Goal: Transaction & Acquisition: Book appointment/travel/reservation

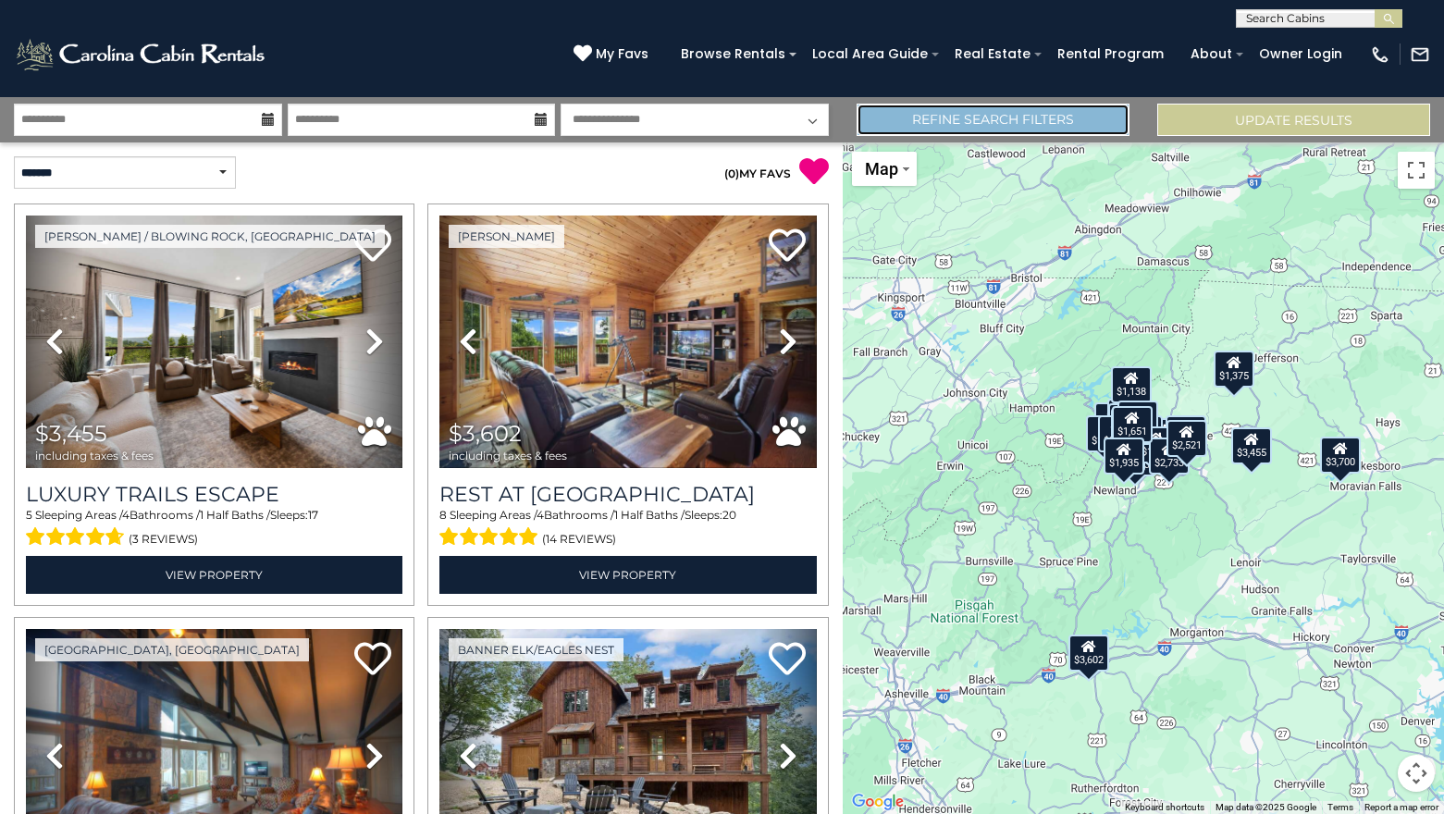
click at [1025, 119] on link "Refine Search Filters" at bounding box center [993, 120] width 273 height 32
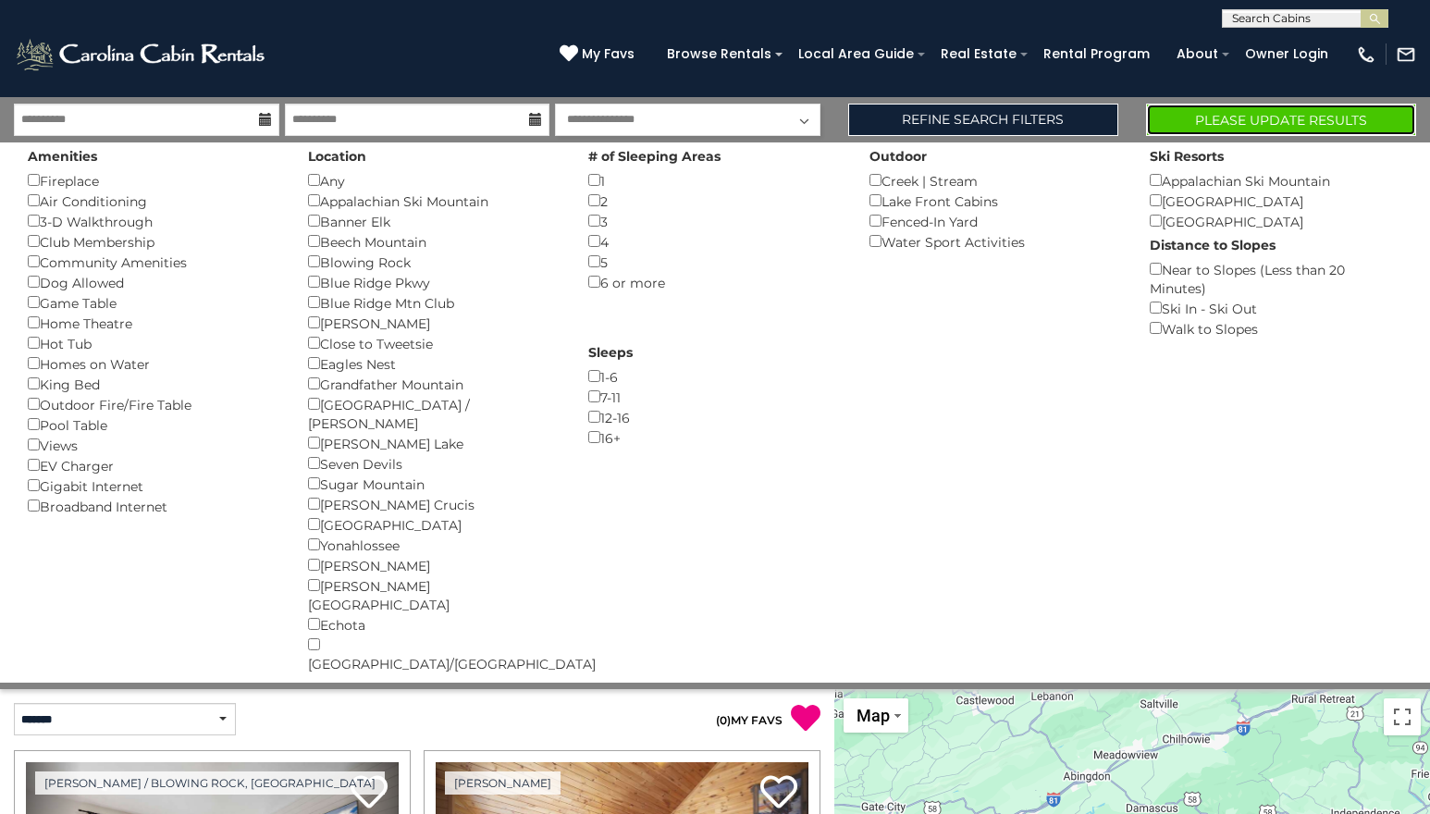
click at [1304, 123] on button "Please Update Results" at bounding box center [1281, 120] width 270 height 32
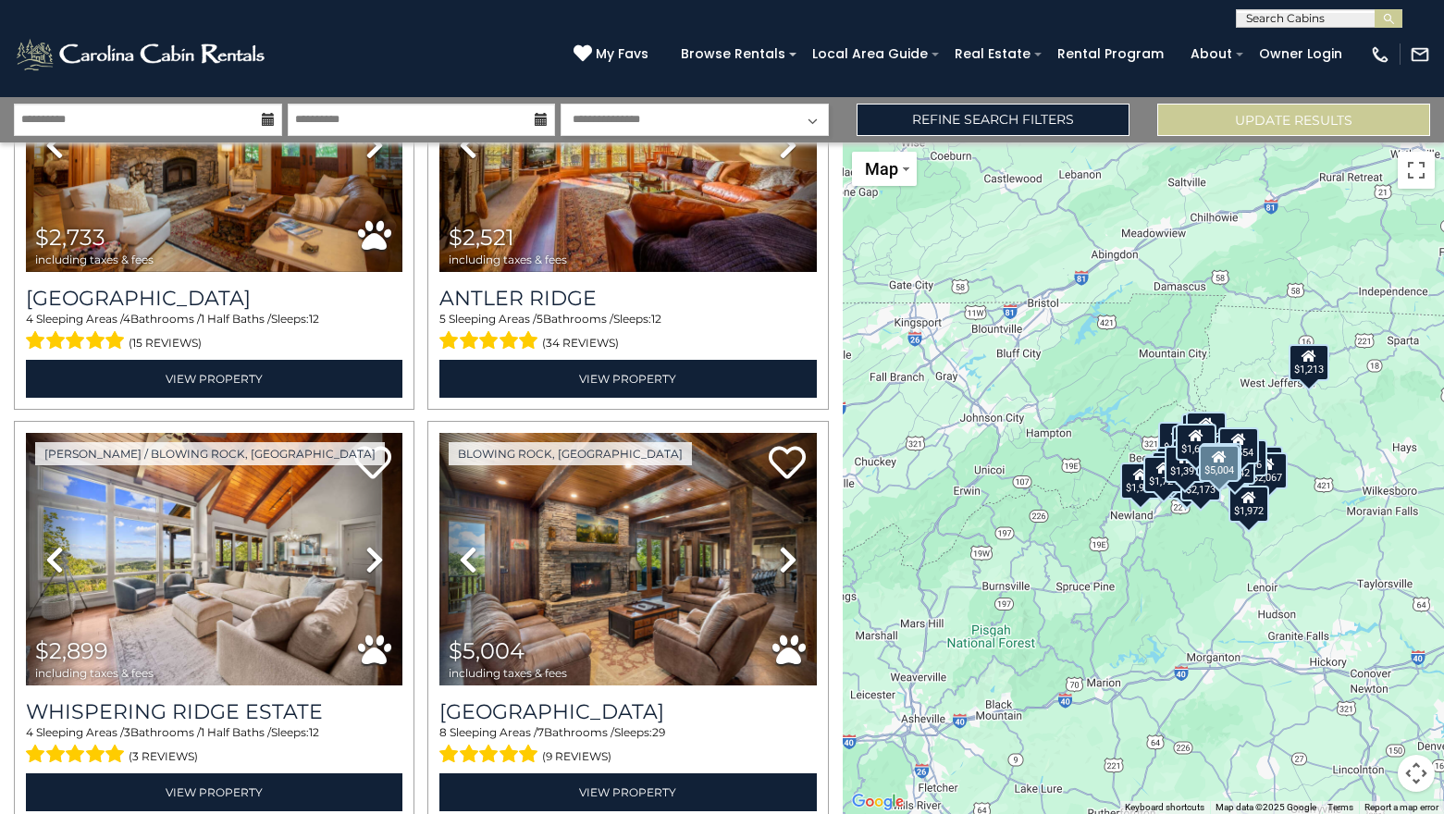
scroll to position [254, 0]
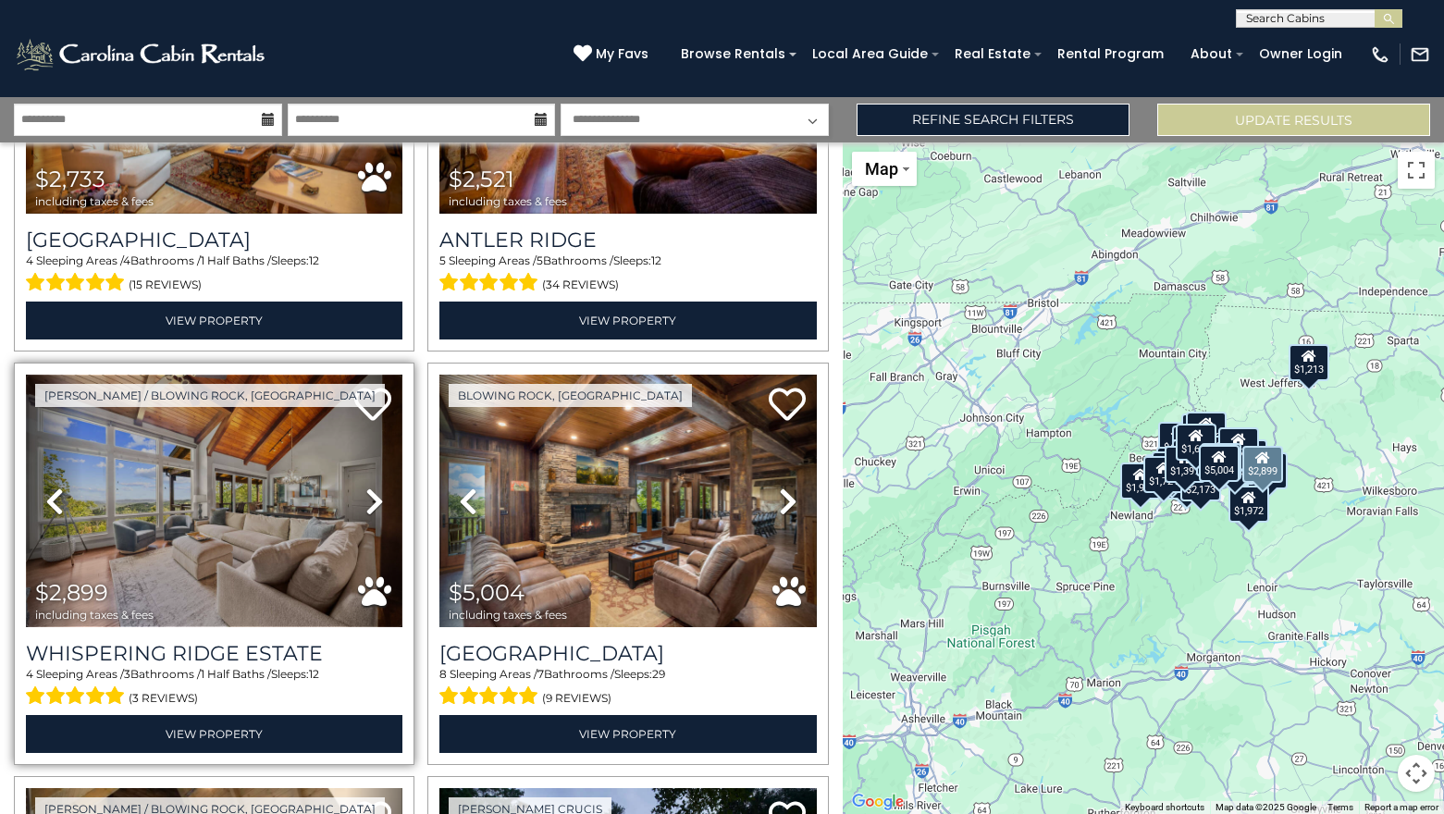
click at [179, 477] on img at bounding box center [214, 501] width 377 height 253
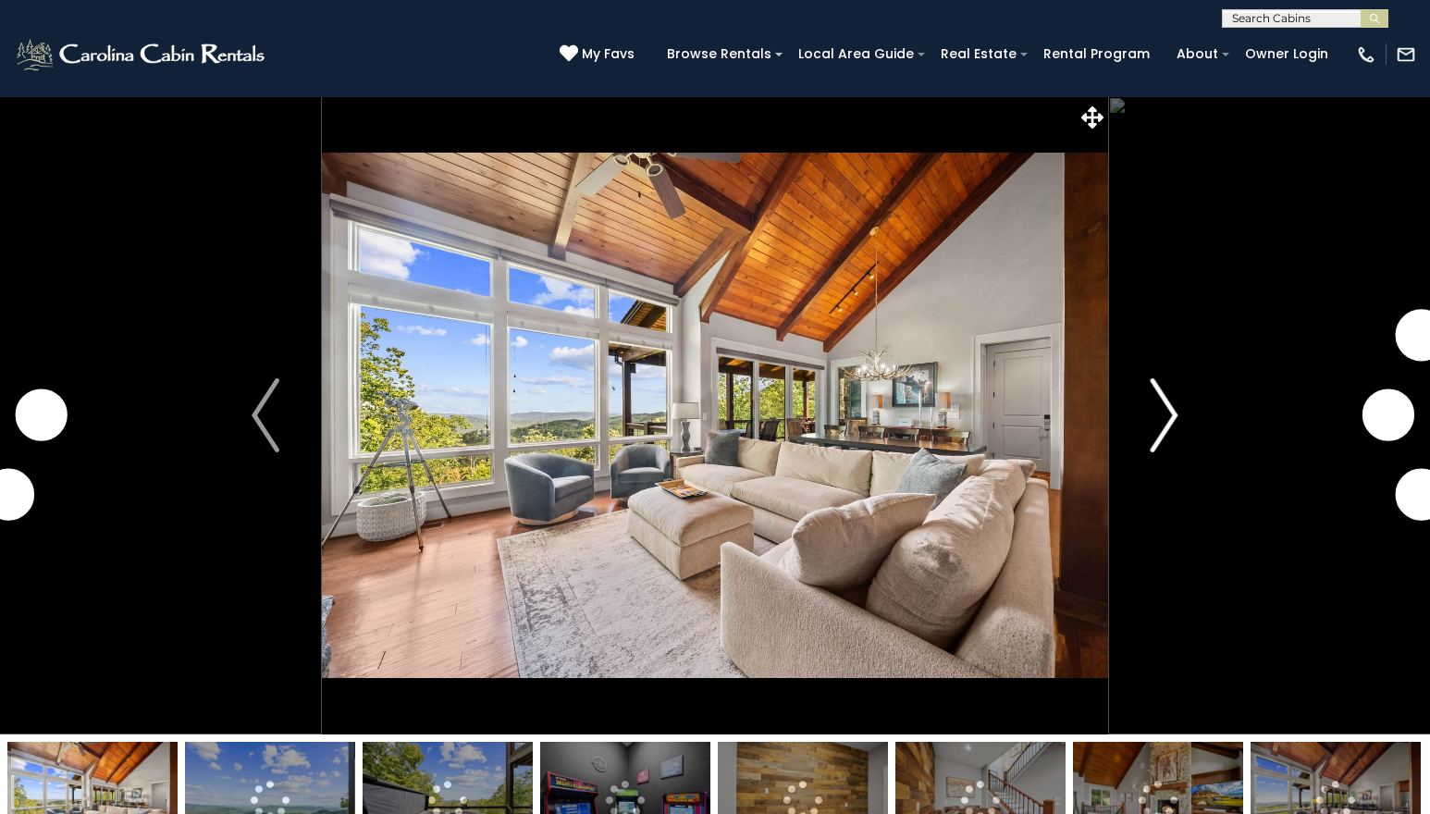
click at [1174, 422] on img "Next" at bounding box center [1165, 415] width 28 height 74
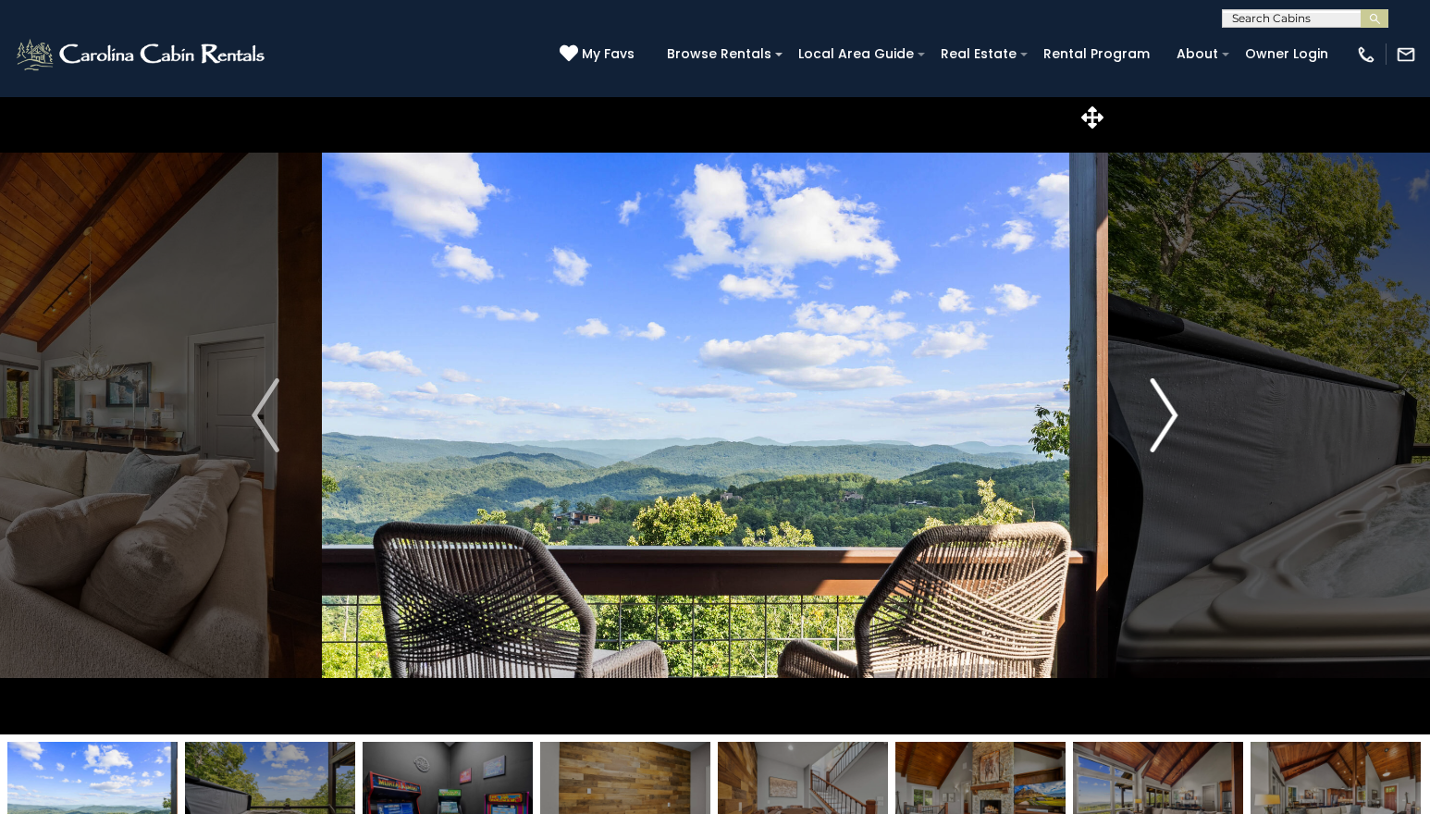
click at [1174, 422] on img "Next" at bounding box center [1165, 415] width 28 height 74
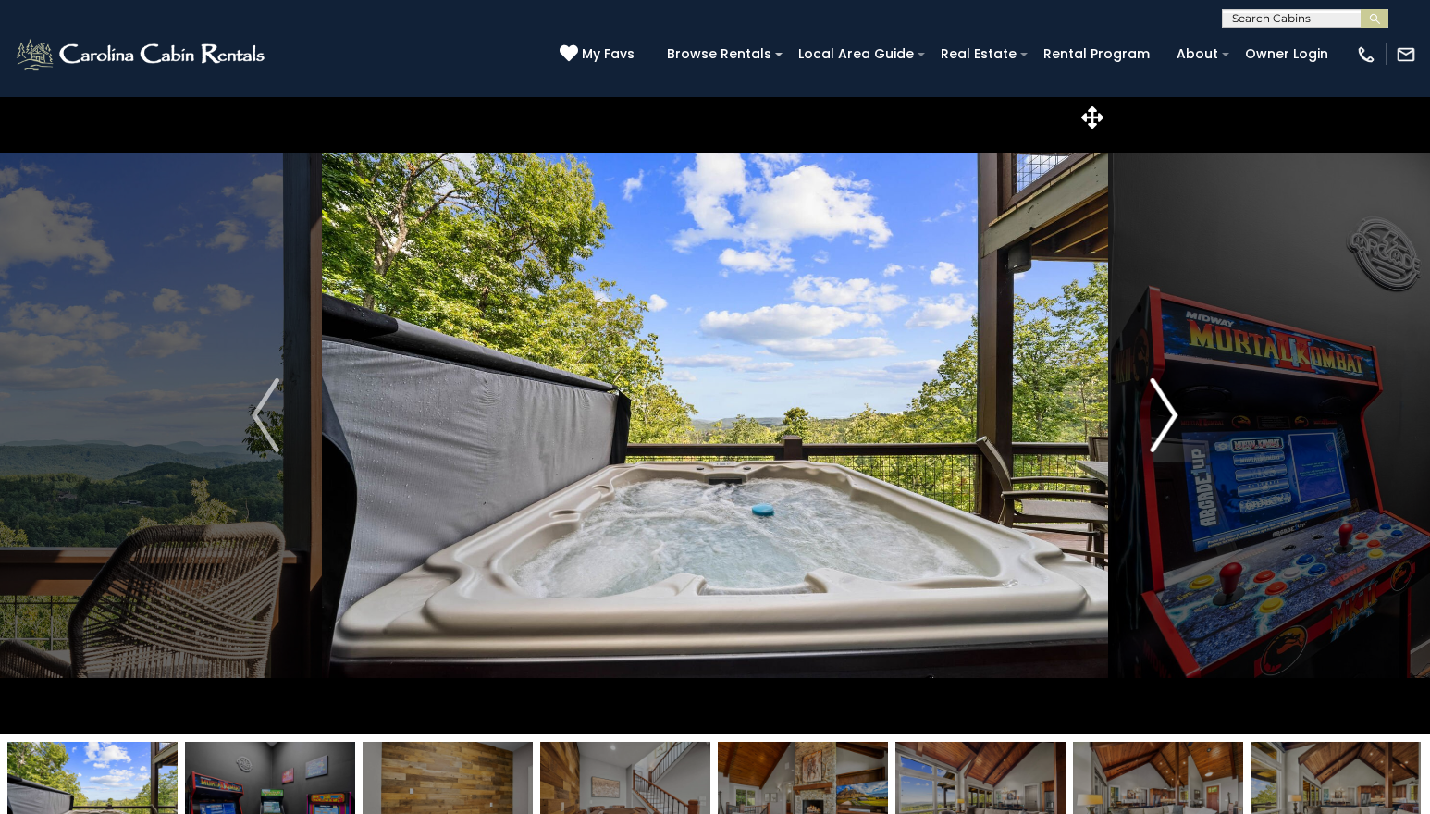
click at [1174, 422] on img "Next" at bounding box center [1165, 415] width 28 height 74
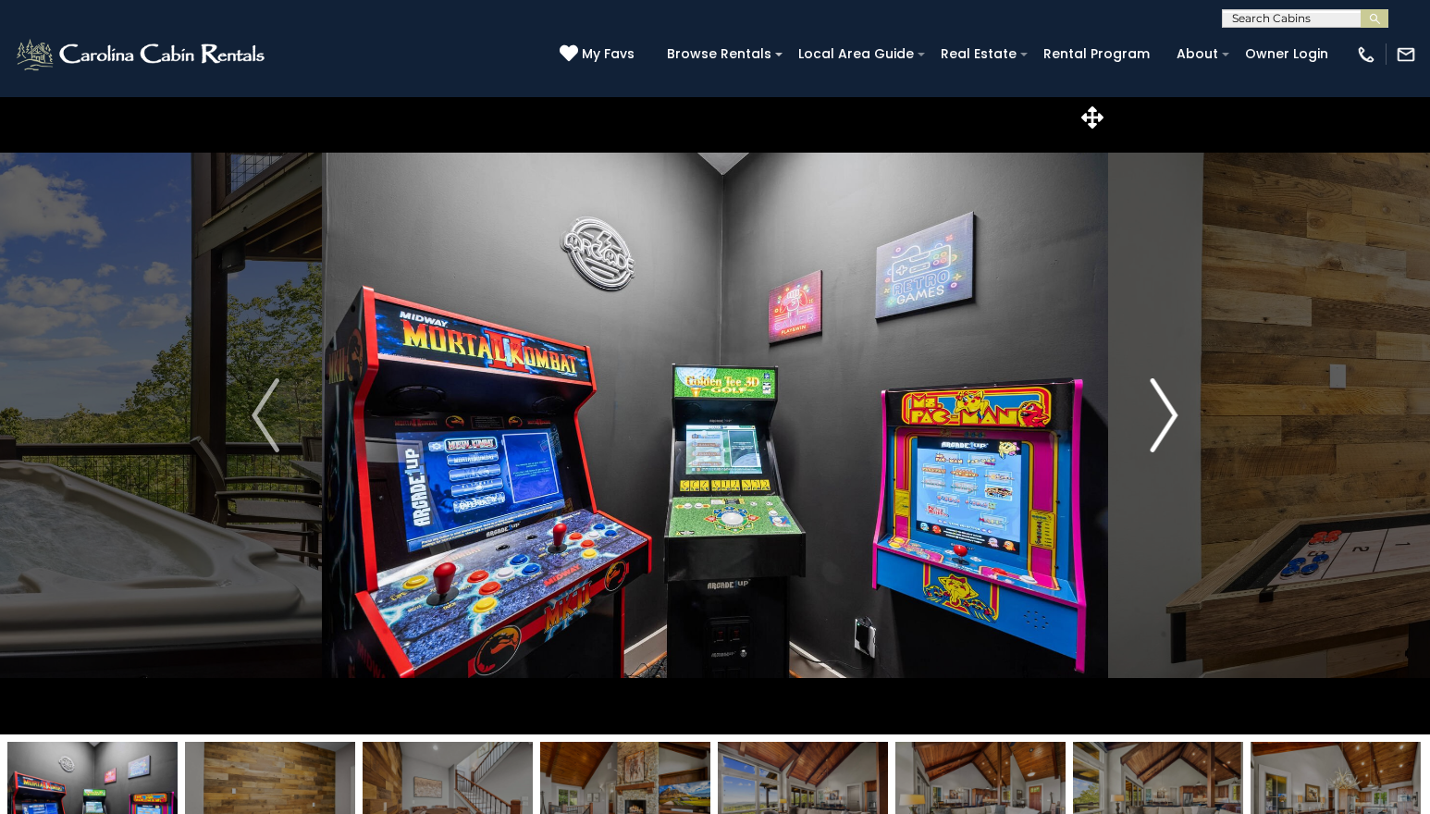
click at [1174, 422] on img "Next" at bounding box center [1165, 415] width 28 height 74
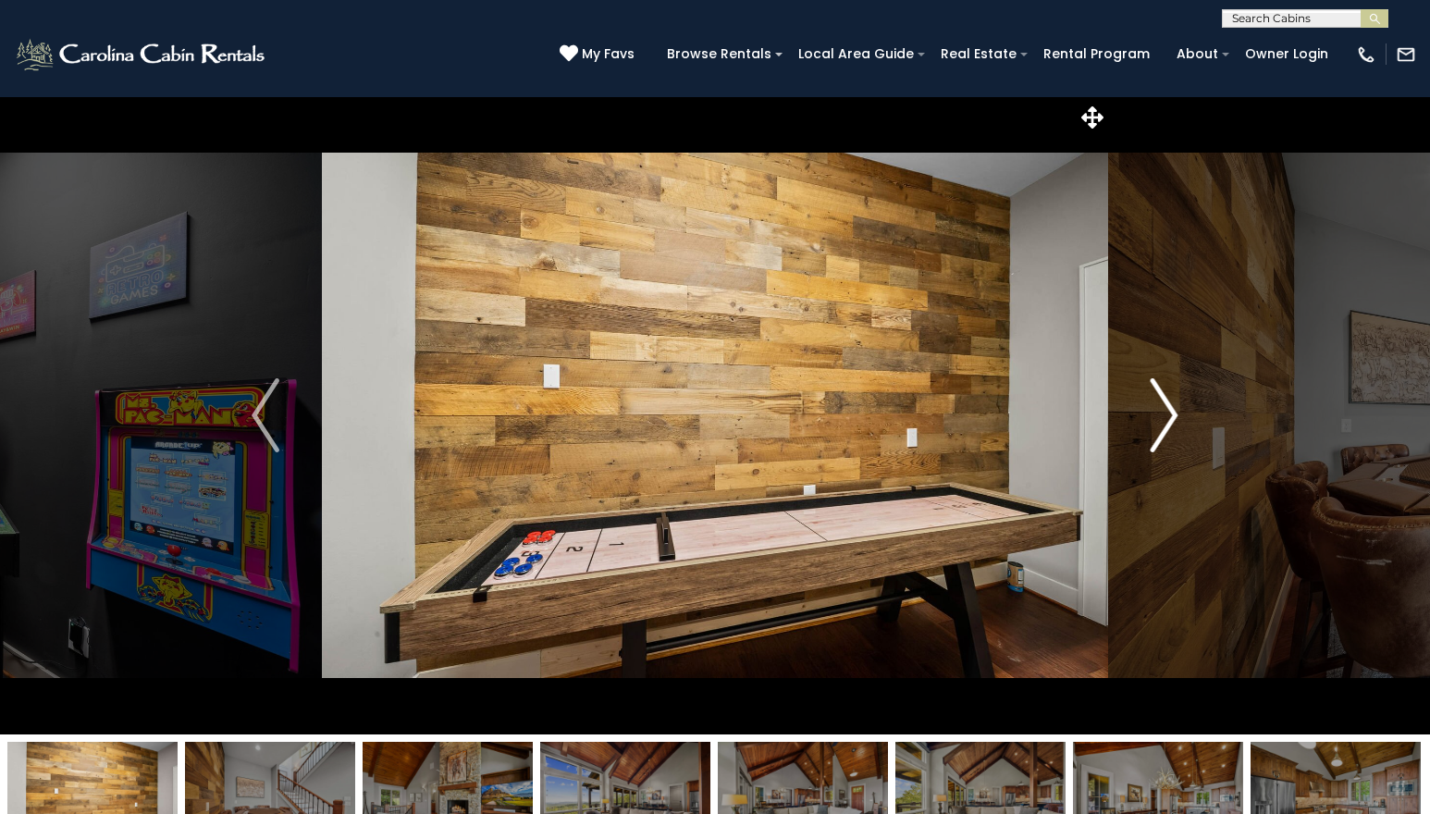
click at [1174, 422] on img "Next" at bounding box center [1165, 415] width 28 height 74
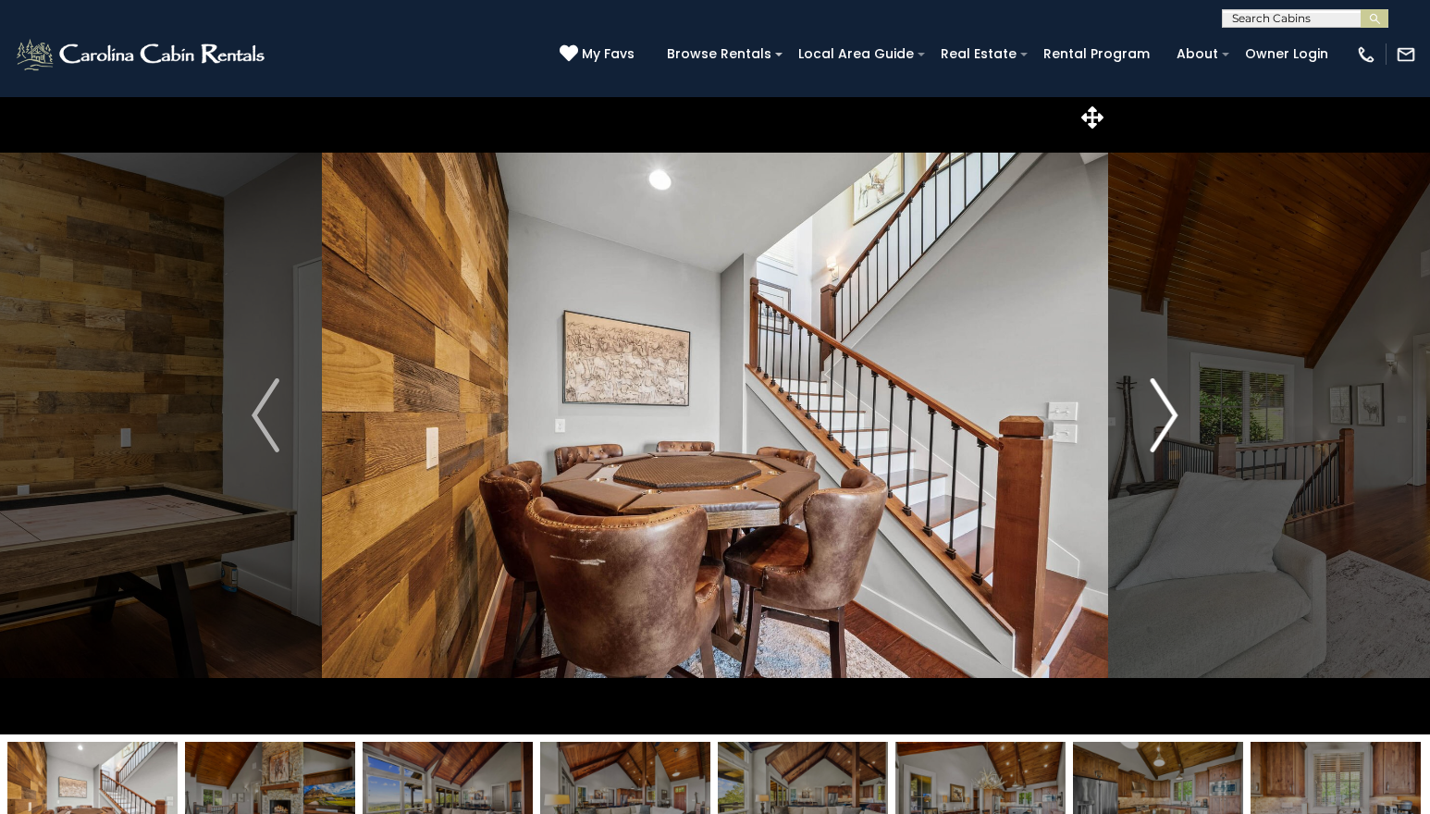
click at [1174, 422] on img "Next" at bounding box center [1165, 415] width 28 height 74
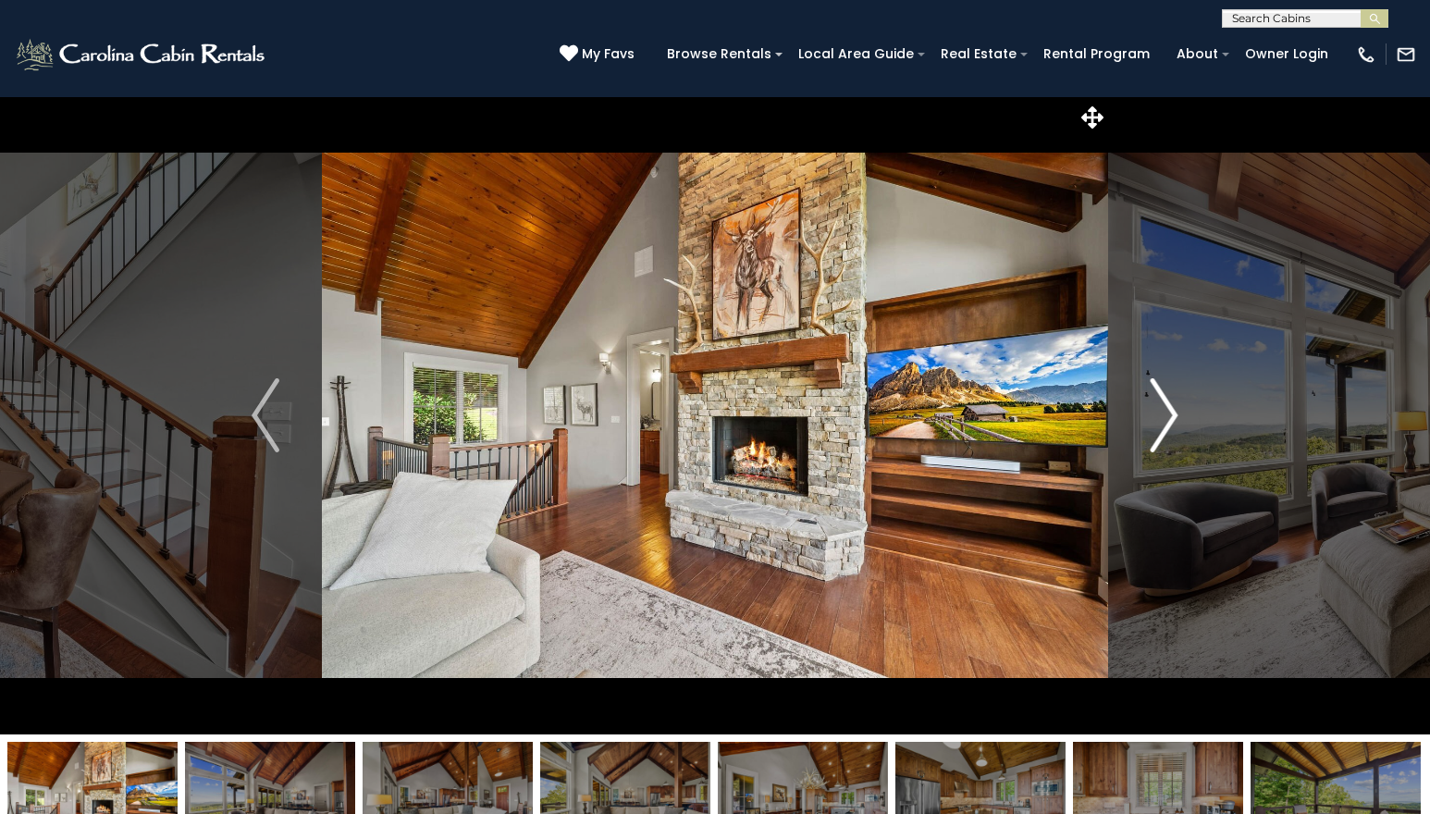
click at [1174, 422] on img "Next" at bounding box center [1165, 415] width 28 height 74
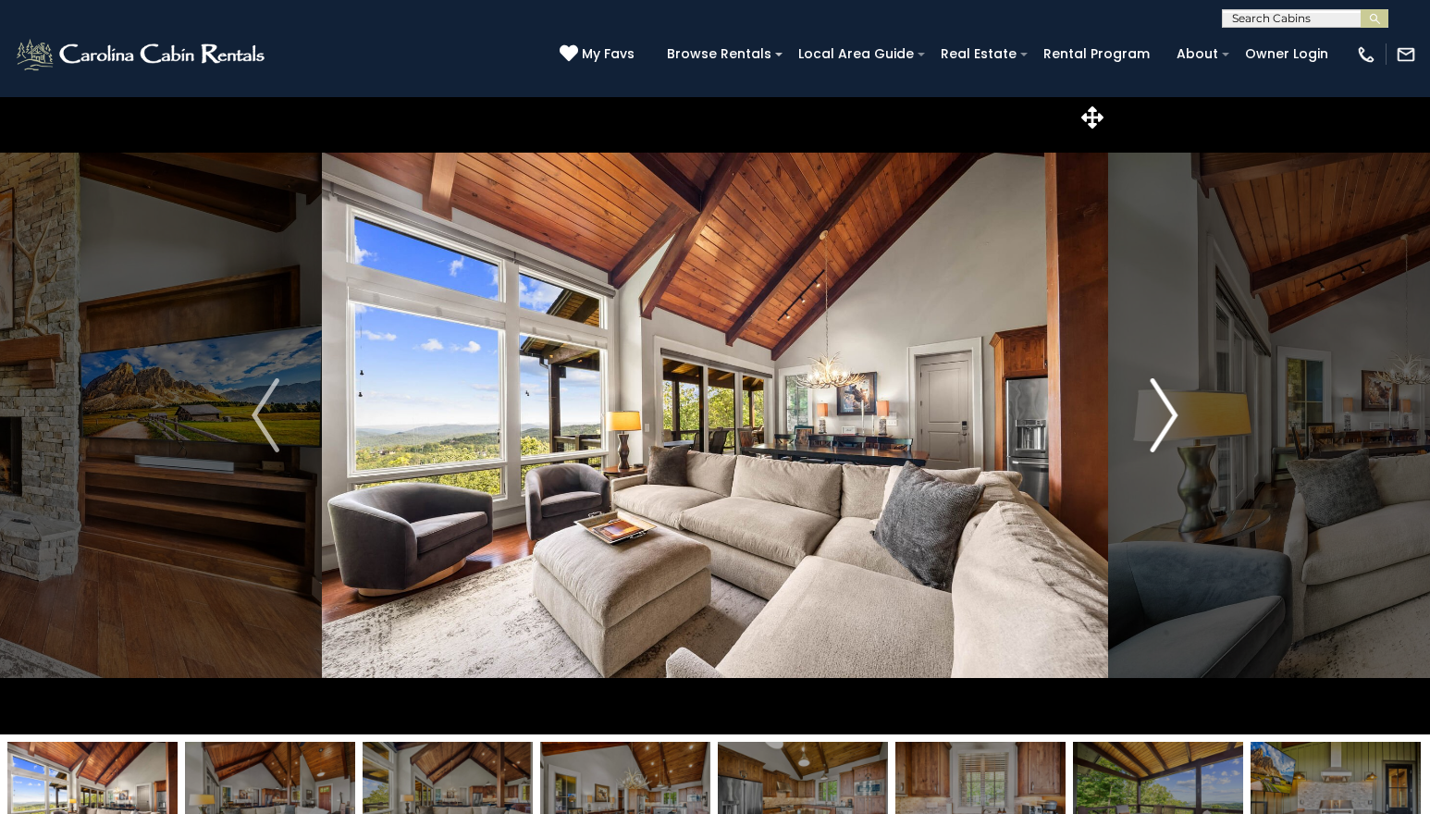
click at [1174, 422] on img "Next" at bounding box center [1165, 415] width 28 height 74
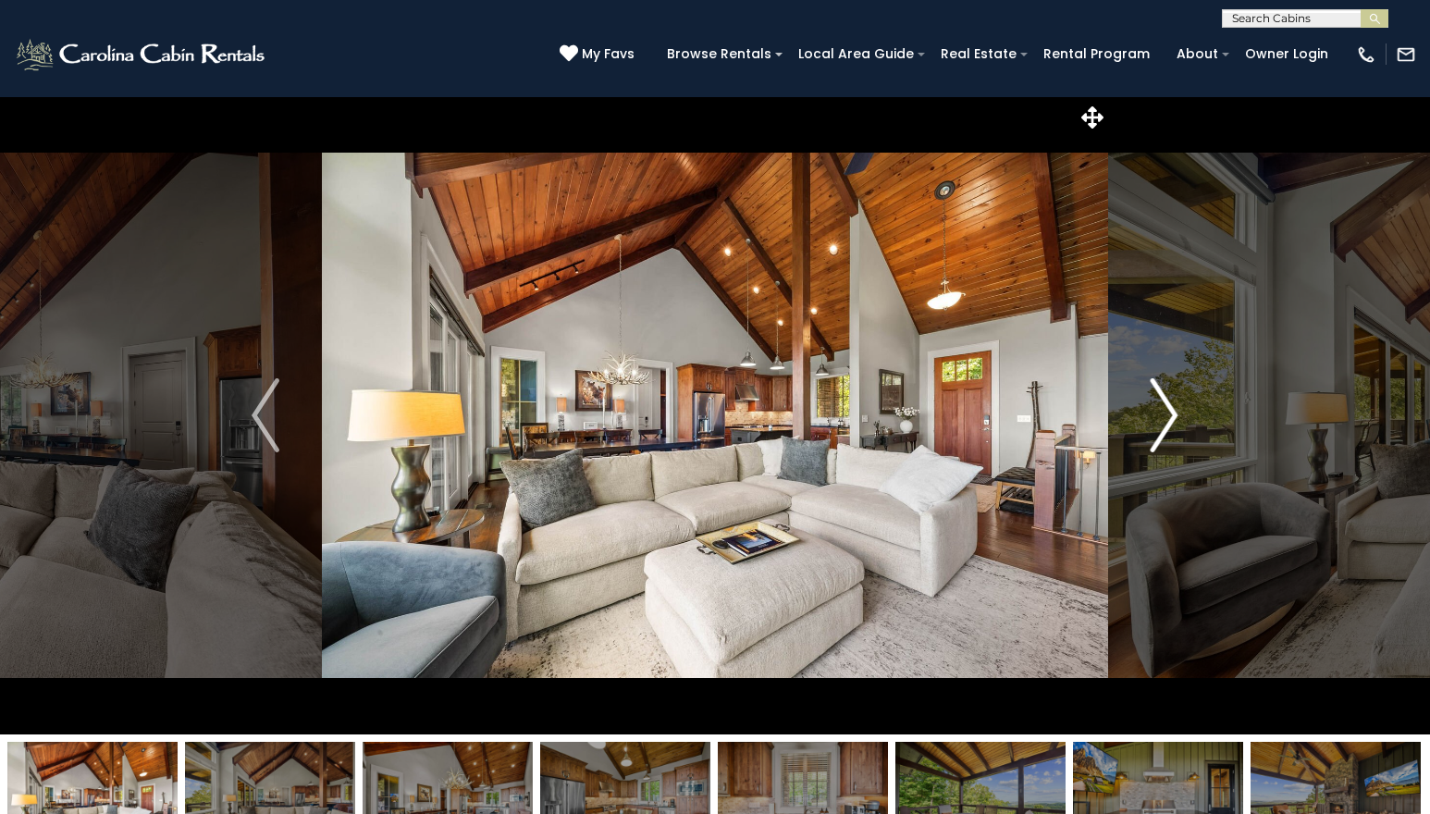
click at [1174, 422] on img "Next" at bounding box center [1165, 415] width 28 height 74
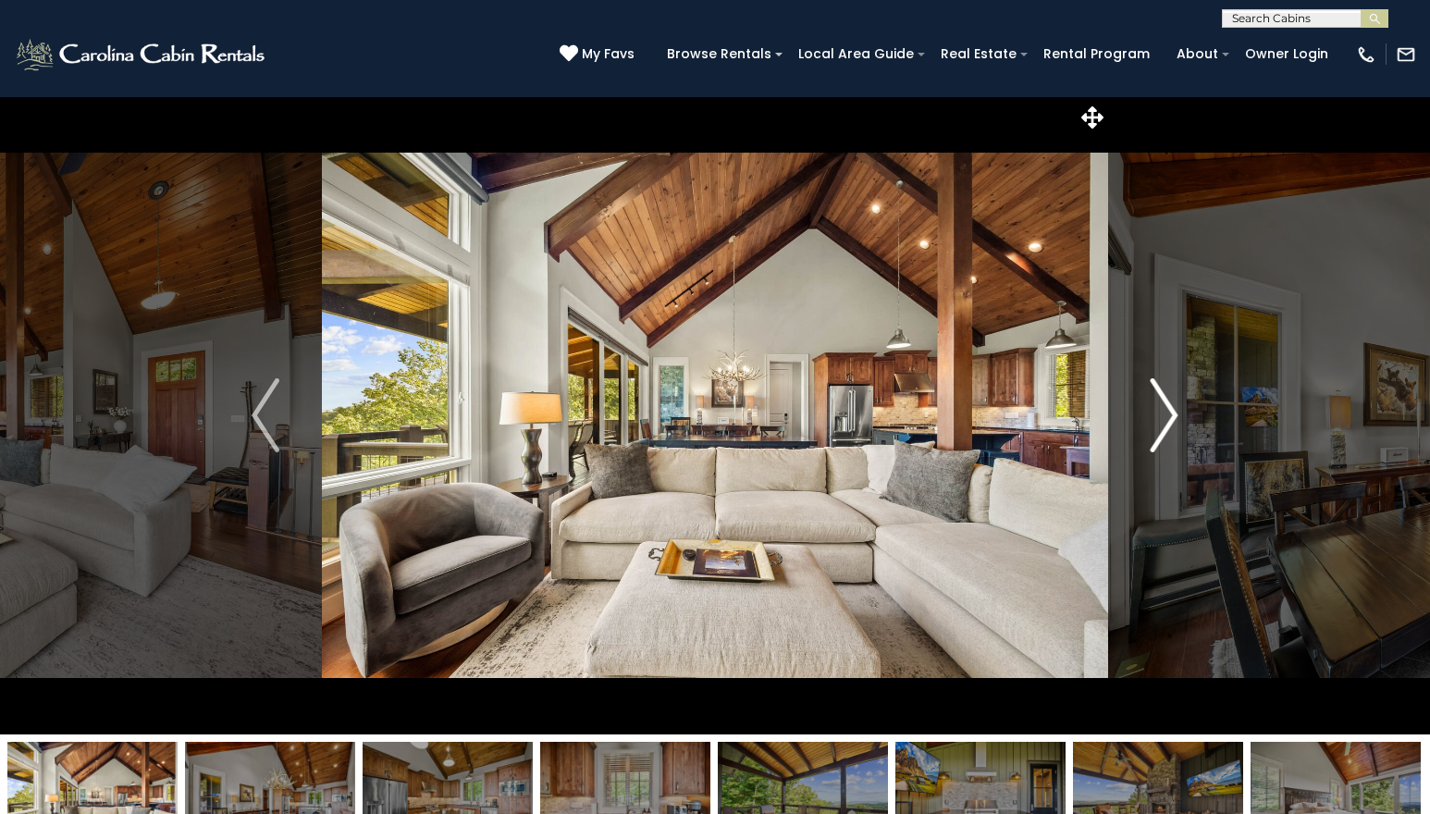
click at [1174, 422] on img "Next" at bounding box center [1165, 415] width 28 height 74
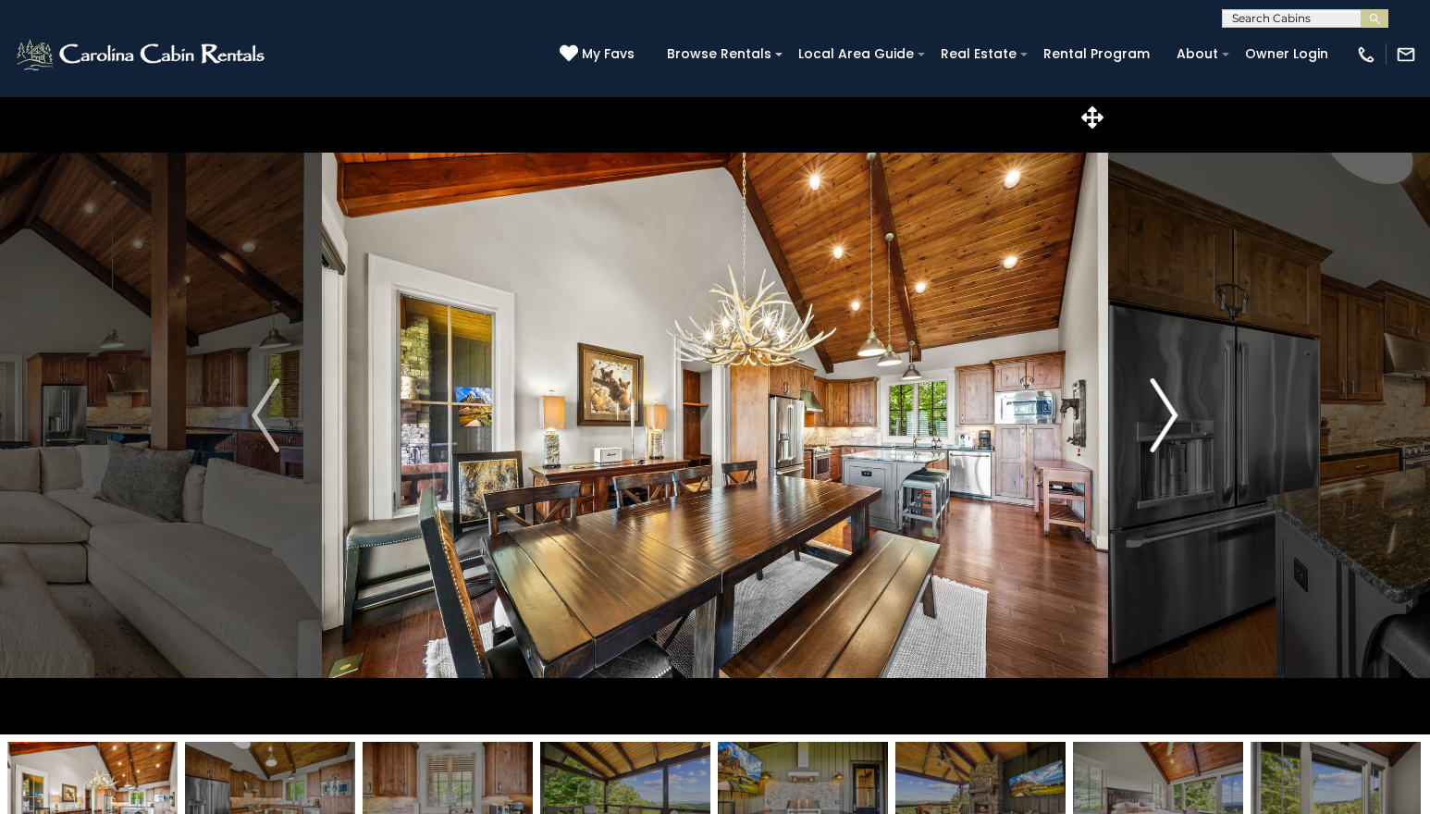
click at [1174, 422] on img "Next" at bounding box center [1165, 415] width 28 height 74
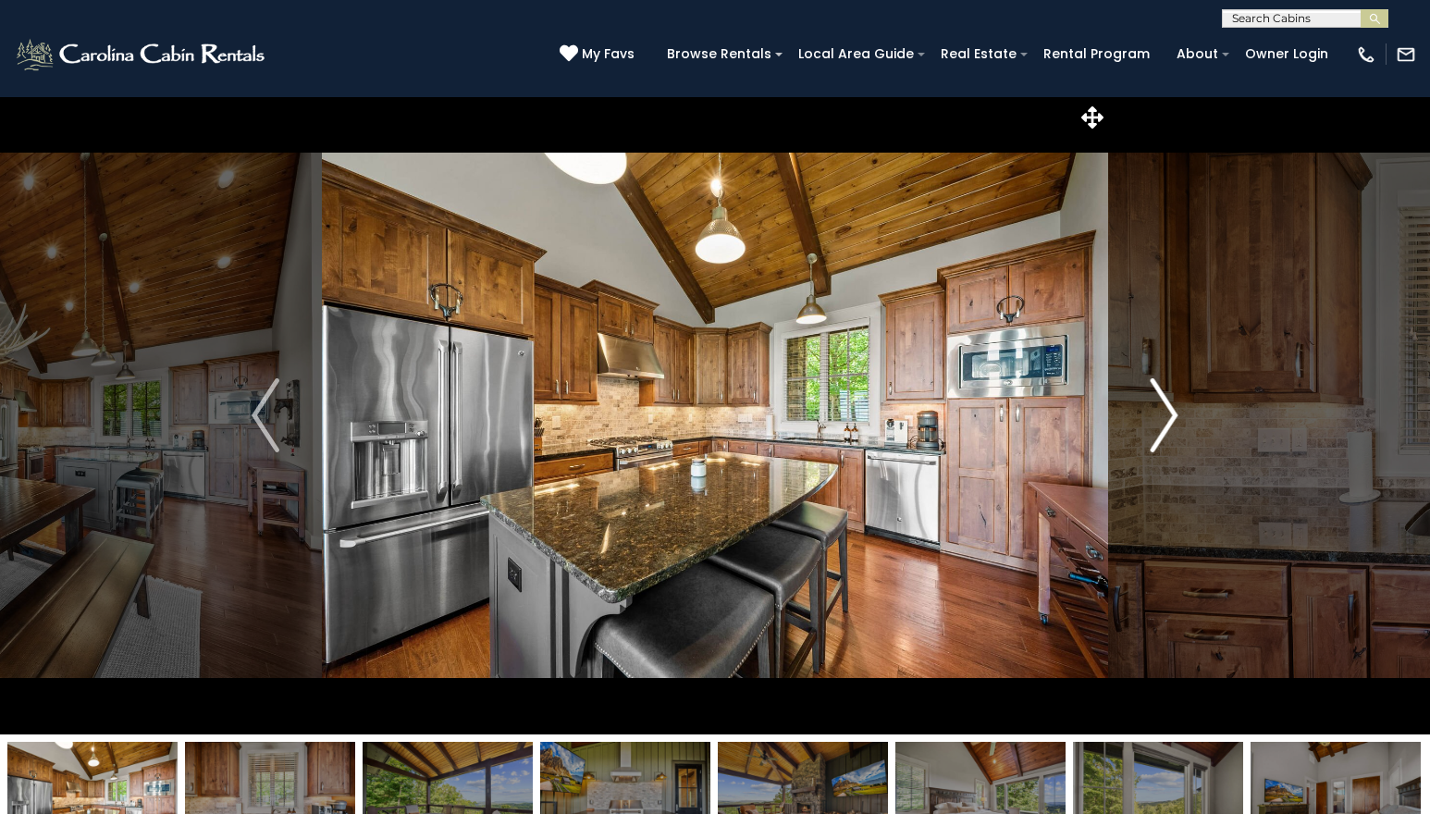
click at [1174, 422] on img "Next" at bounding box center [1165, 415] width 28 height 74
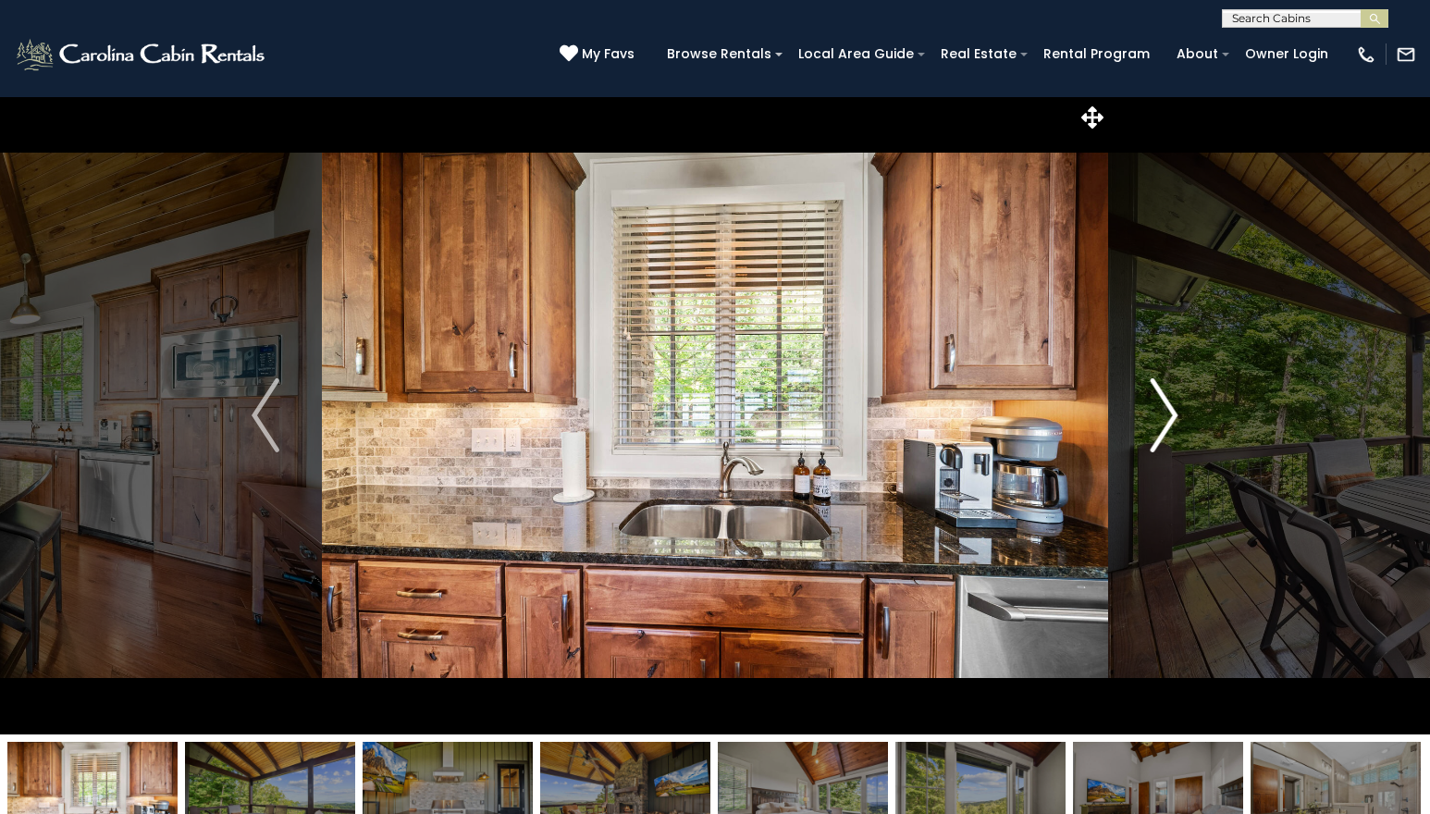
click at [1174, 422] on img "Next" at bounding box center [1165, 415] width 28 height 74
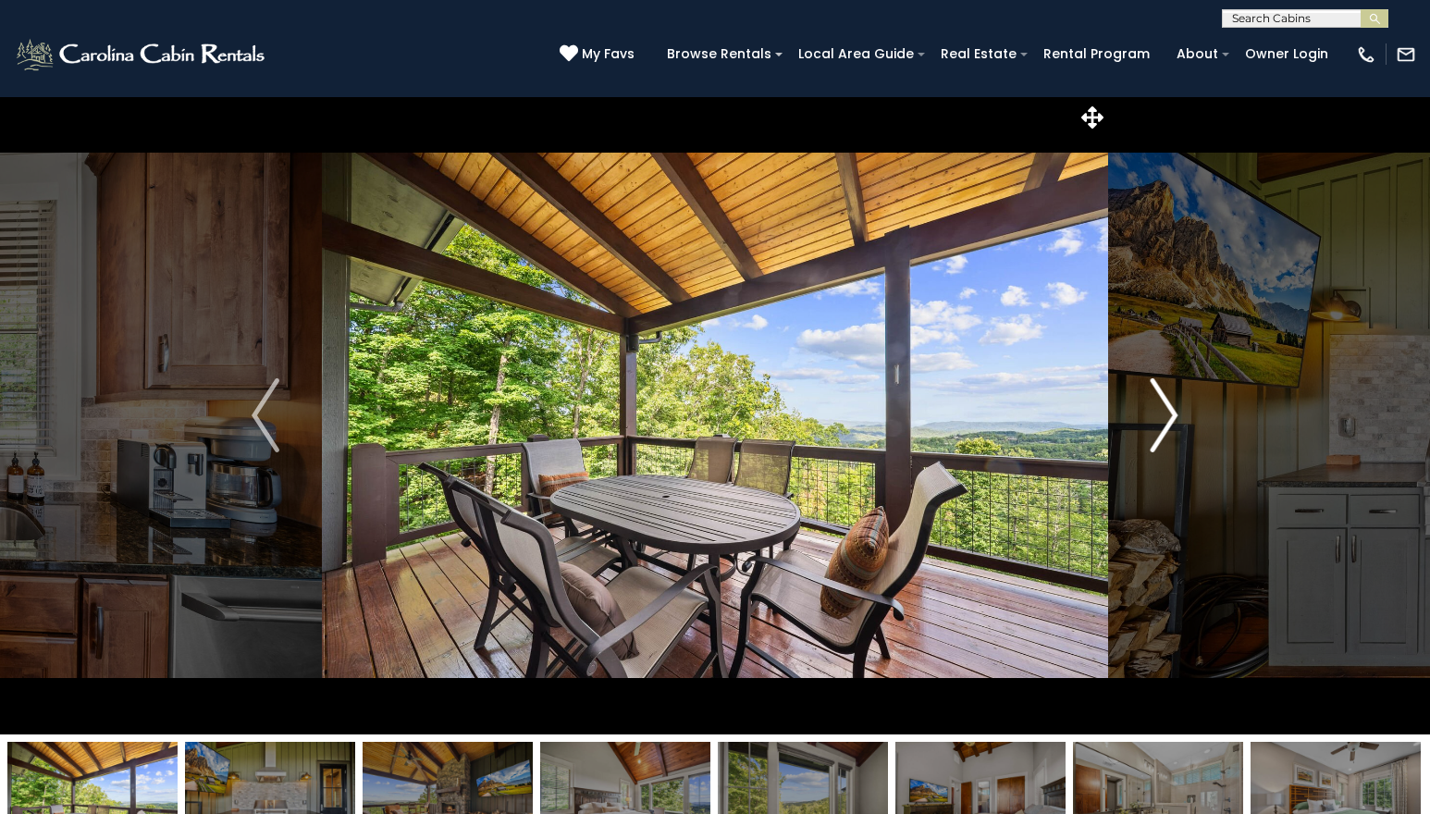
click at [1174, 422] on img "Next" at bounding box center [1165, 415] width 28 height 74
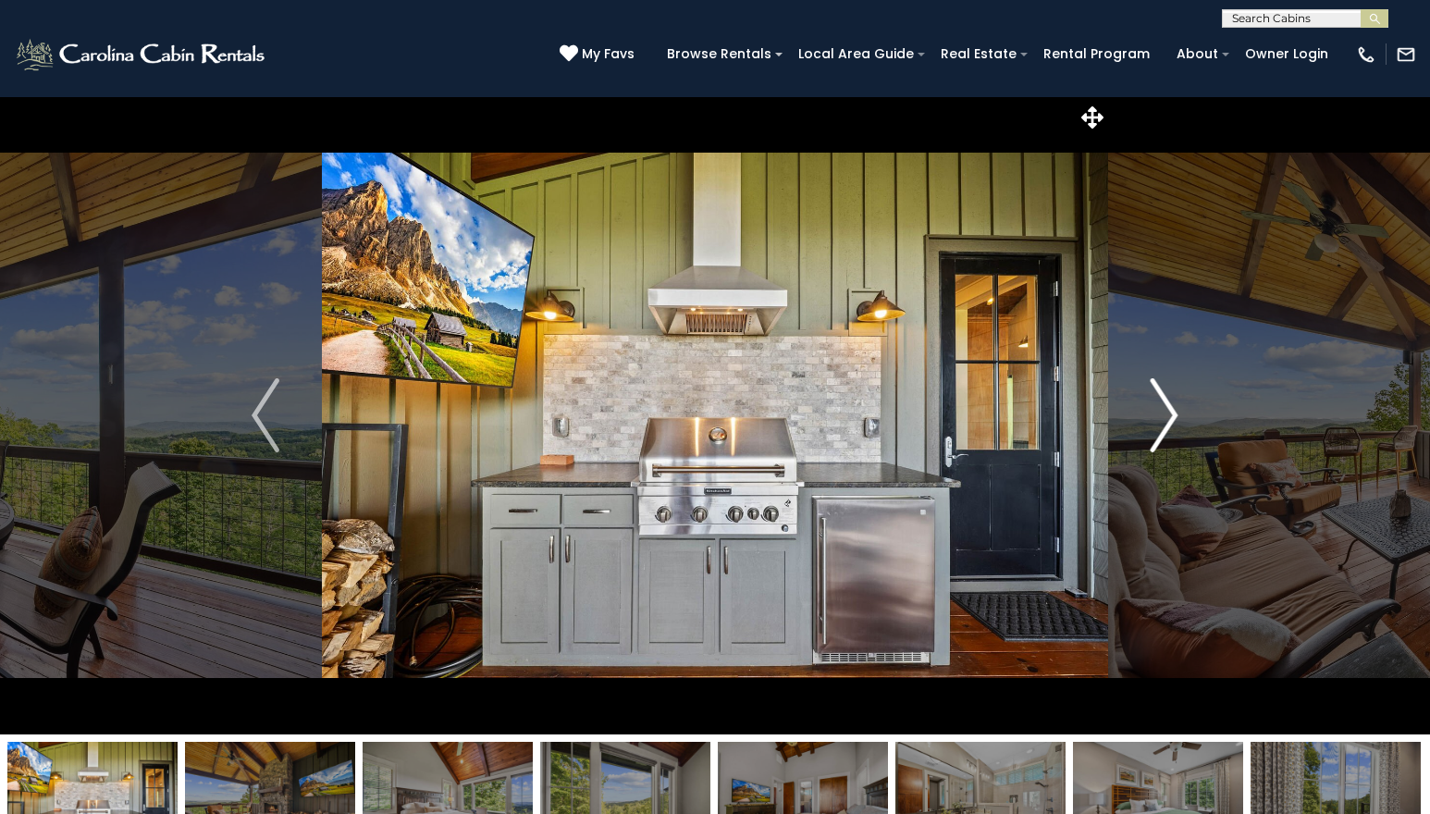
click at [1174, 422] on img "Next" at bounding box center [1165, 415] width 28 height 74
